Goal: Book appointment/travel/reservation

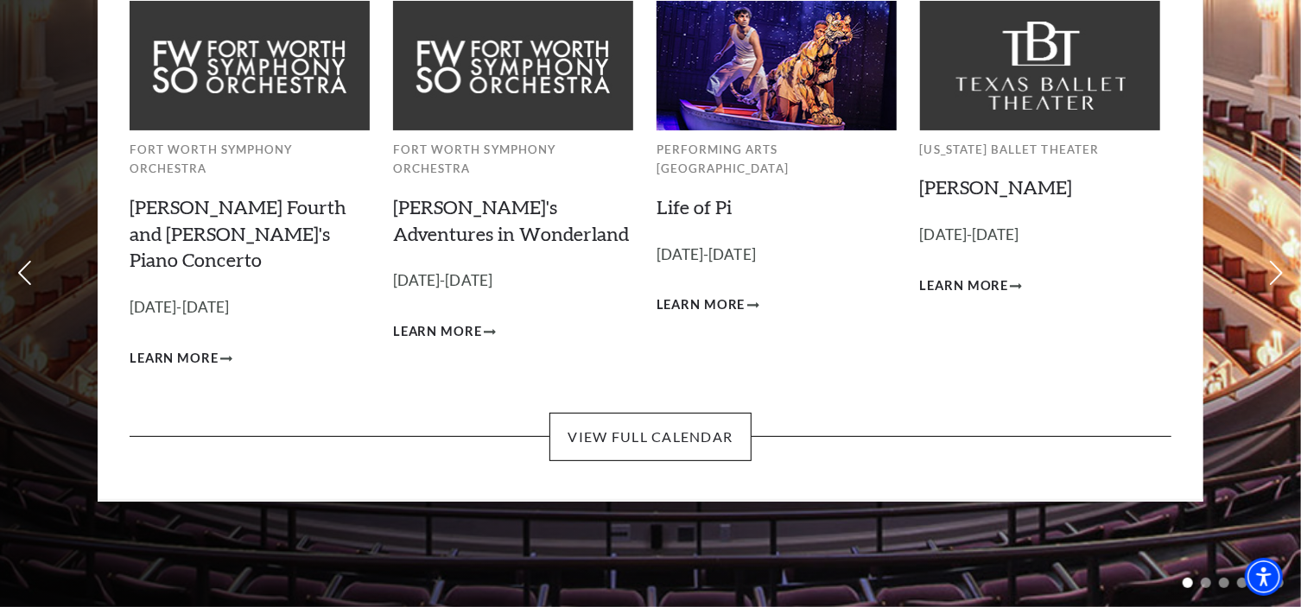
scroll to position [173, 0]
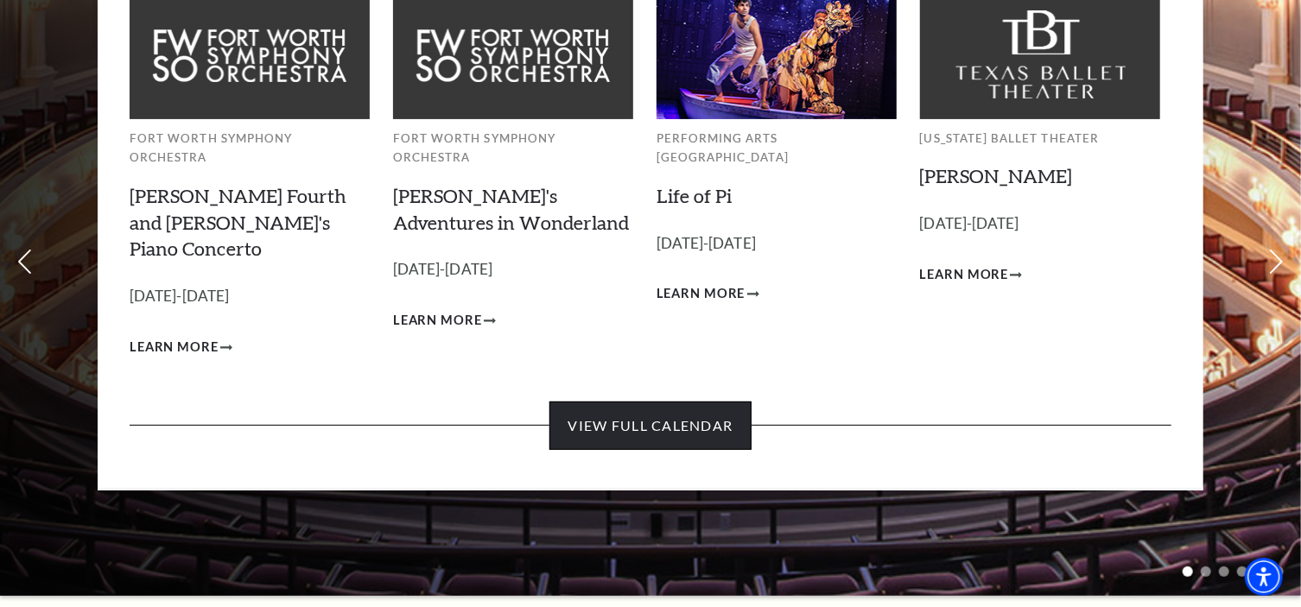
click at [648, 402] on link "View Full Calendar" at bounding box center [650, 426] width 201 height 48
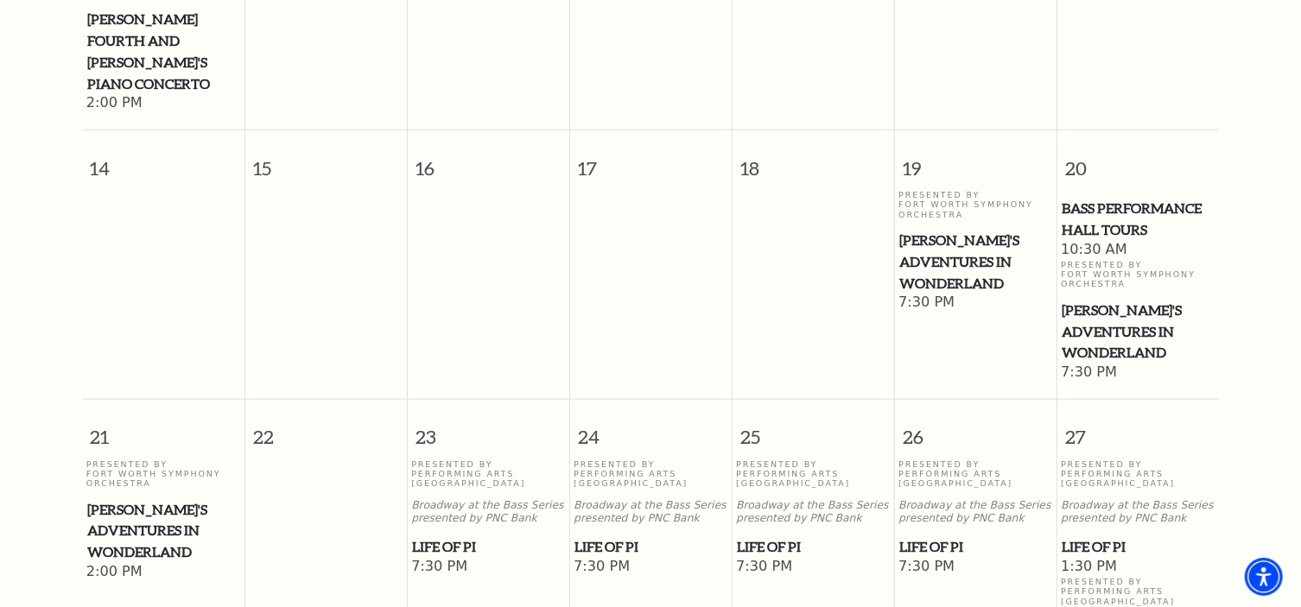
scroll to position [843, 0]
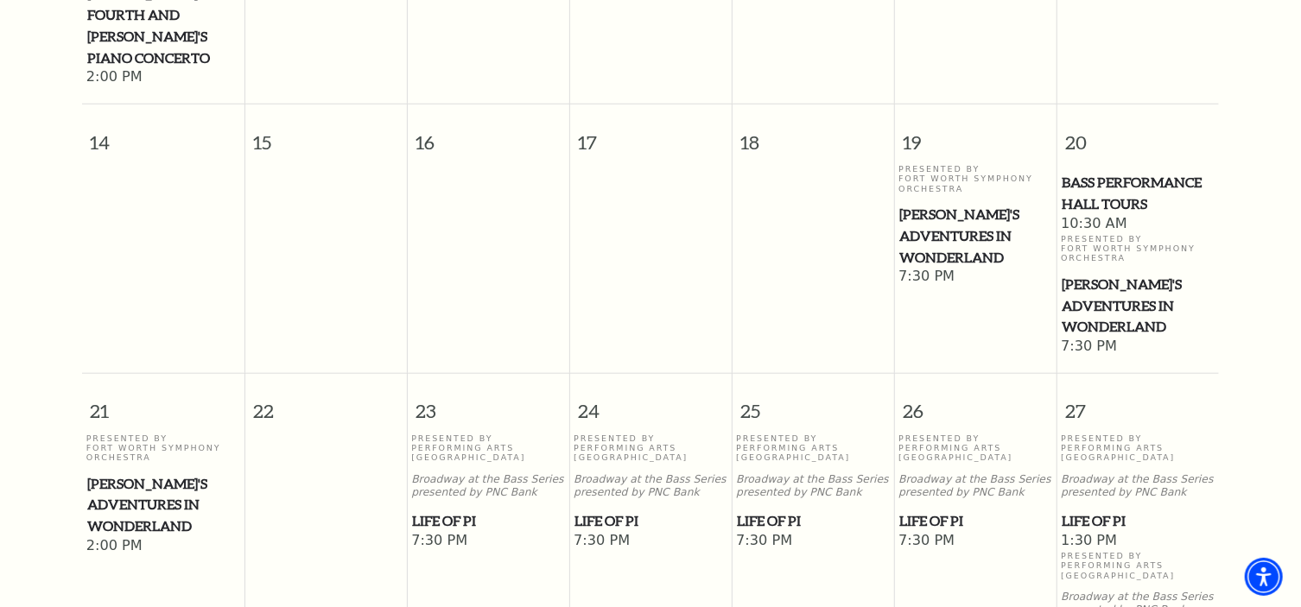
click at [754, 511] on span "Life of Pi" at bounding box center [813, 522] width 152 height 22
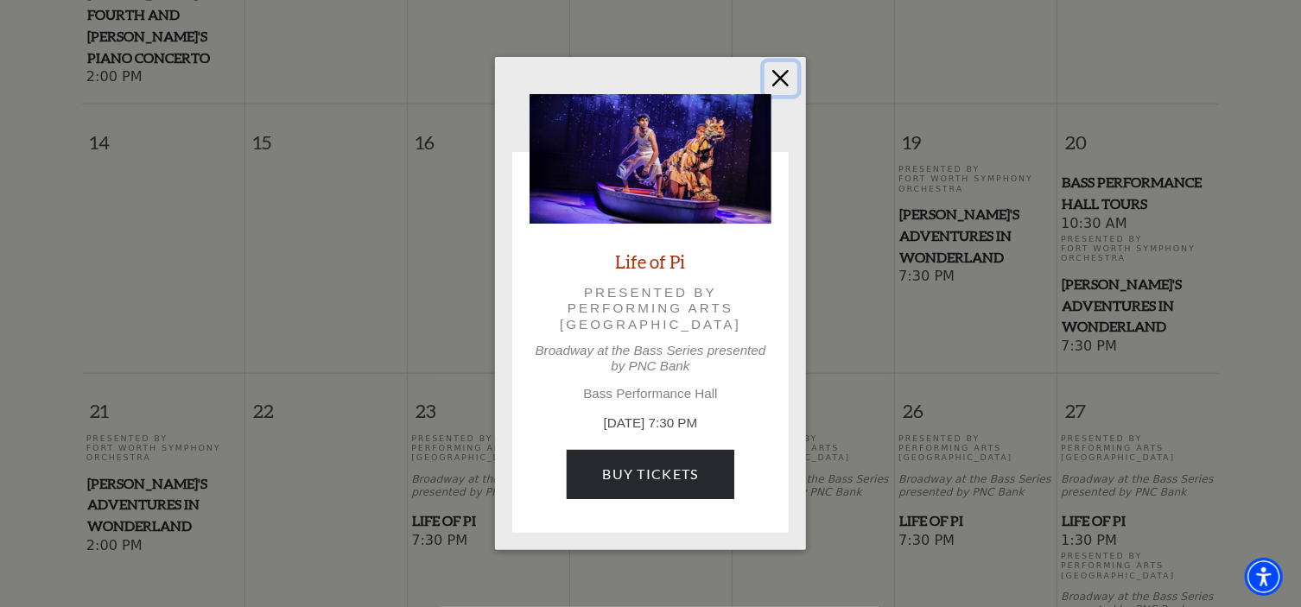
click at [782, 78] on button "Close" at bounding box center [781, 78] width 33 height 33
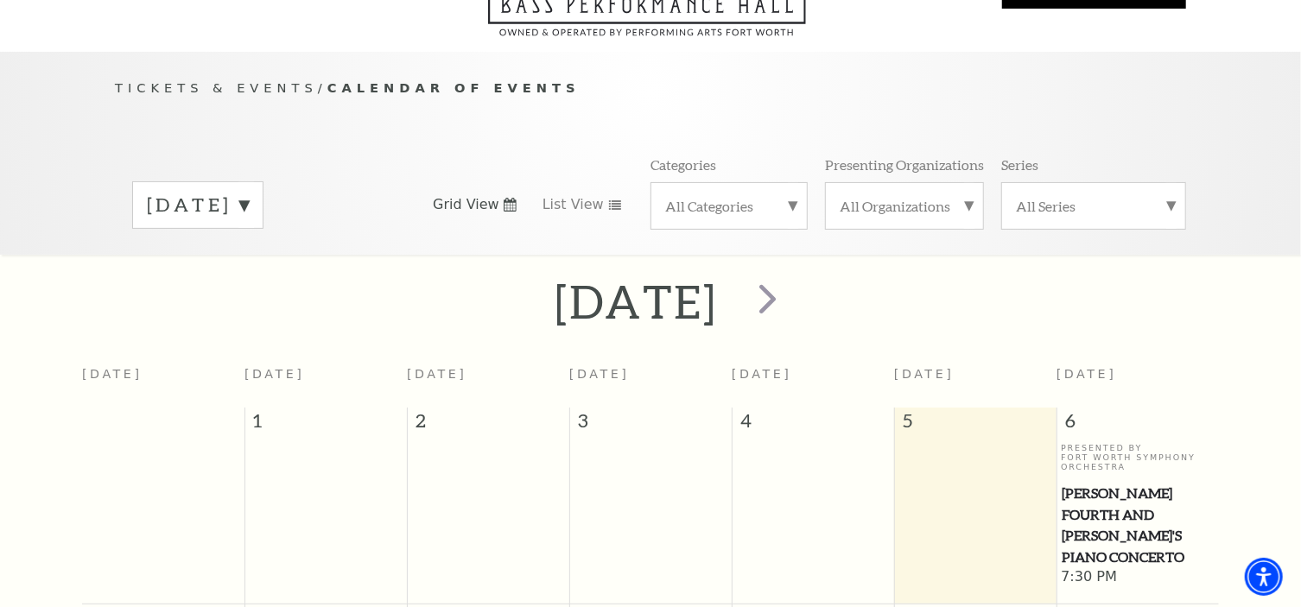
scroll to position [0, 0]
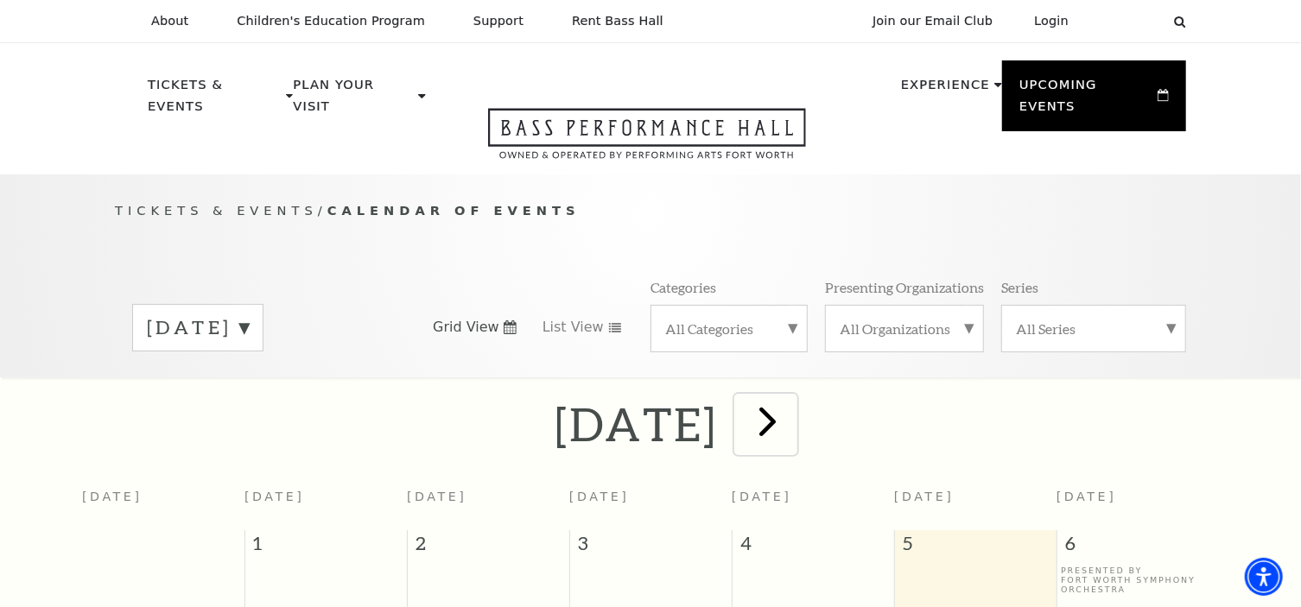
click at [792, 402] on span "next" at bounding box center [767, 421] width 49 height 49
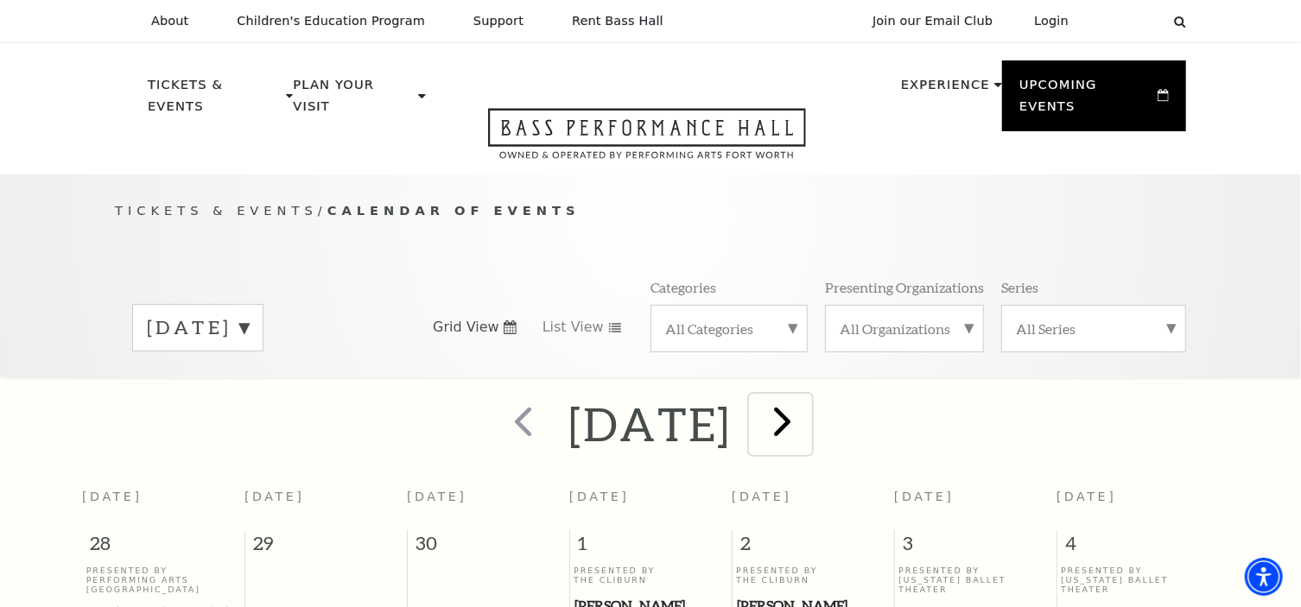
click at [807, 407] on span "next" at bounding box center [782, 421] width 49 height 49
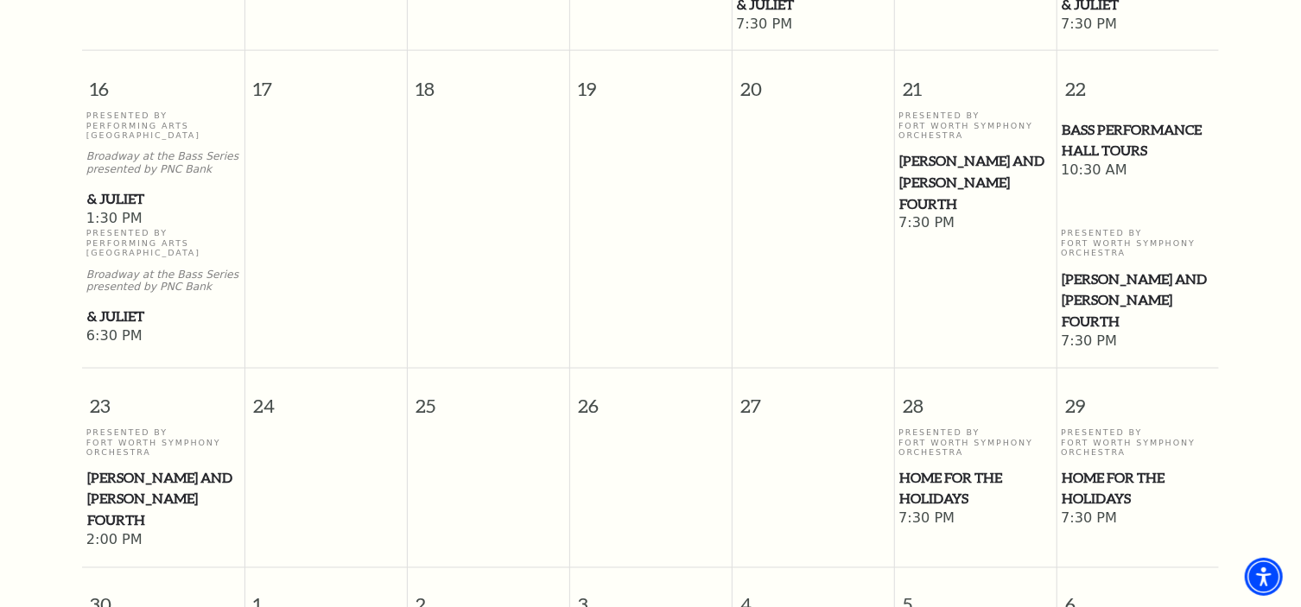
scroll to position [1535, 0]
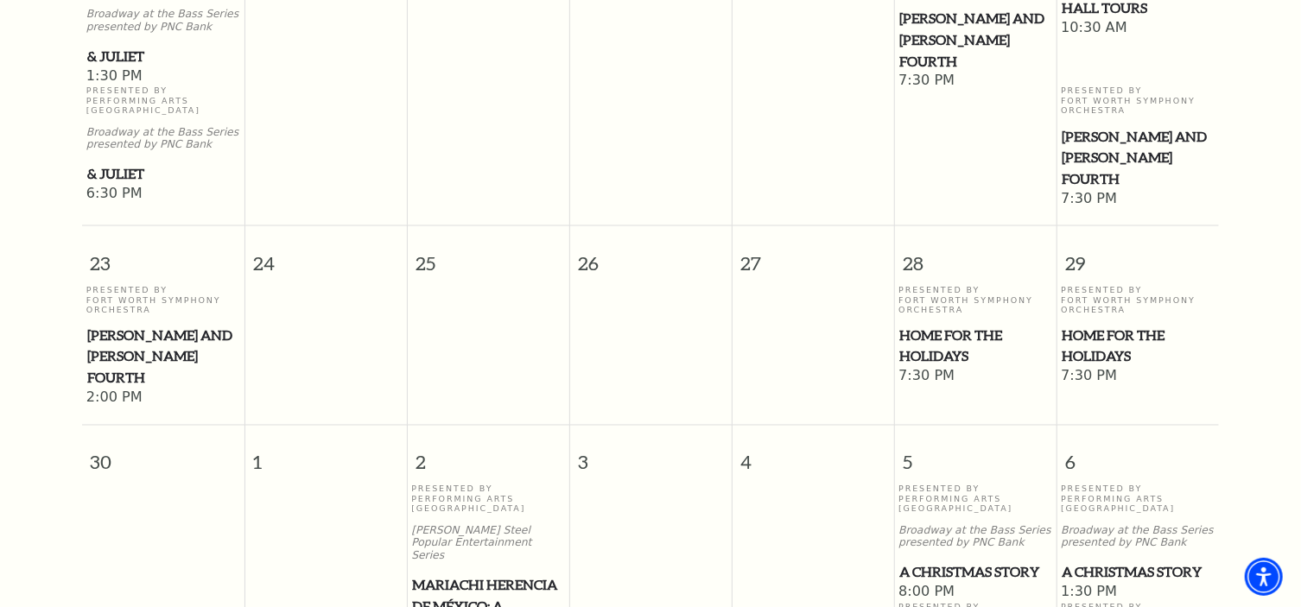
click at [966, 326] on span "Home for the Holidays" at bounding box center [976, 347] width 152 height 42
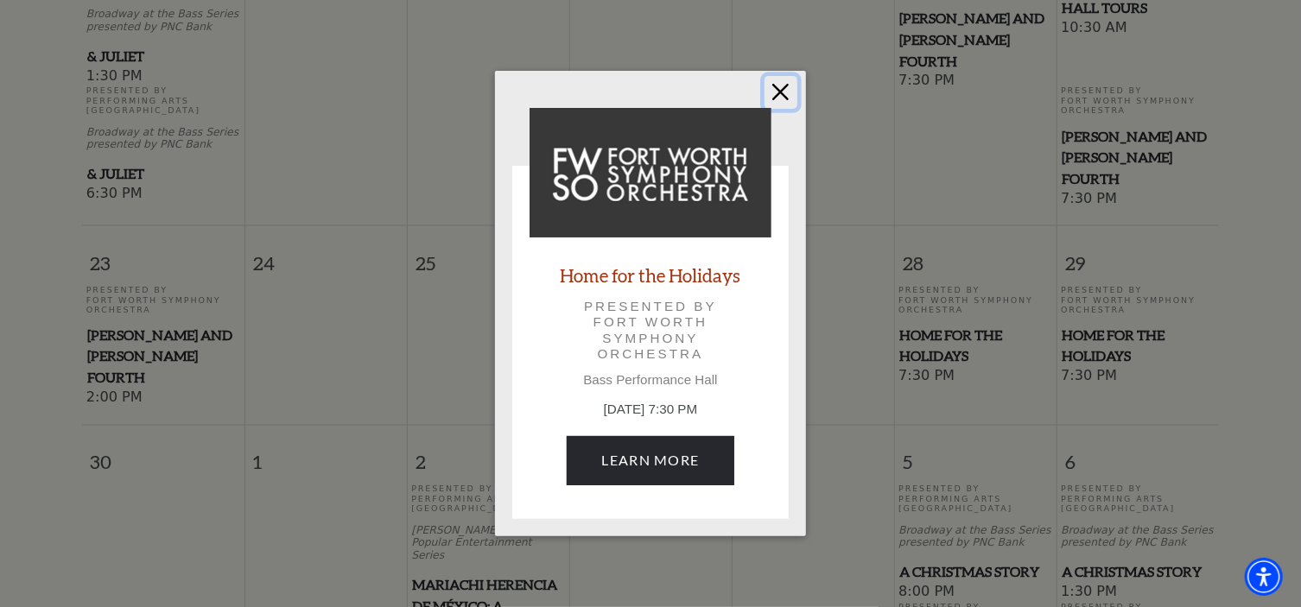
click at [785, 87] on button "Close" at bounding box center [781, 92] width 33 height 33
